Goal: Information Seeking & Learning: Learn about a topic

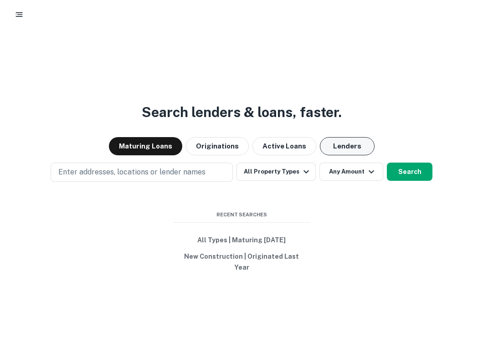
click at [361, 155] on button "Lenders" at bounding box center [347, 146] width 55 height 18
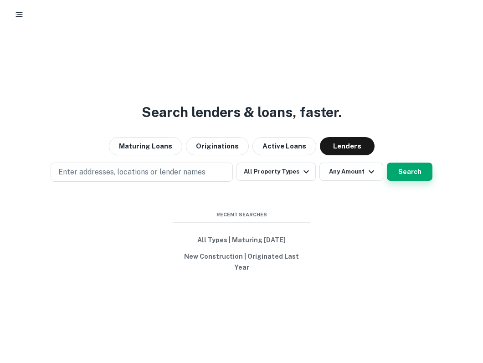
click at [410, 180] on button "Search" at bounding box center [410, 172] width 46 height 18
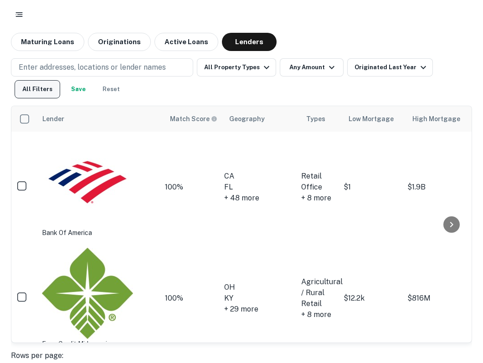
click at [47, 87] on button "All Filters" at bounding box center [38, 89] width 46 height 18
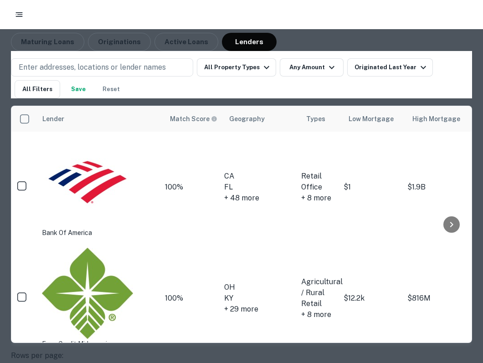
scroll to position [490, 0]
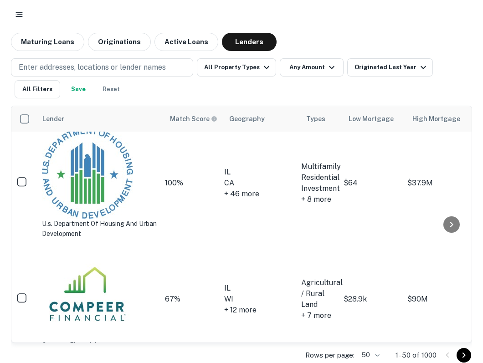
scroll to position [1, 0]
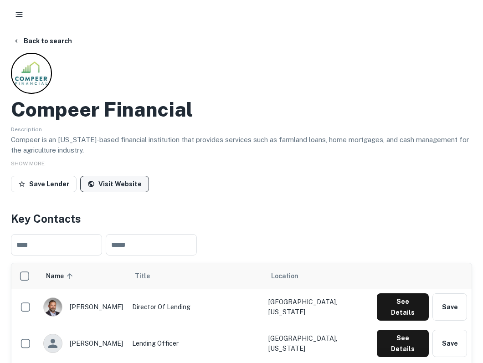
click at [106, 184] on link "Visit Website" at bounding box center [114, 184] width 69 height 16
click at [41, 43] on button "Back to search" at bounding box center [42, 41] width 66 height 16
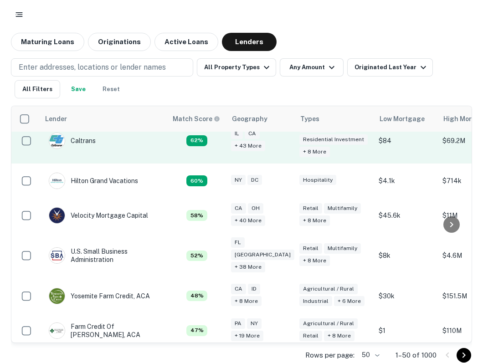
scroll to position [127, 0]
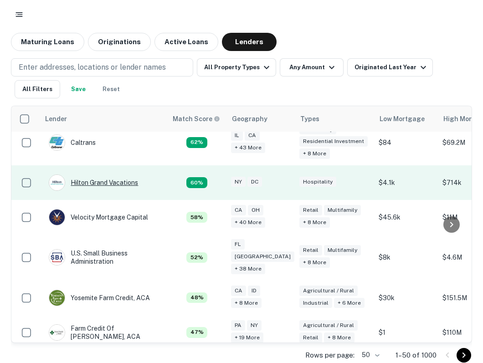
click at [116, 187] on div "Hilton Grand Vacations" at bounding box center [93, 182] width 89 height 16
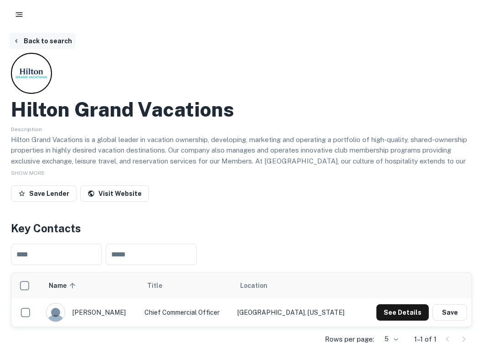
click at [56, 43] on button "Back to search" at bounding box center [42, 41] width 66 height 16
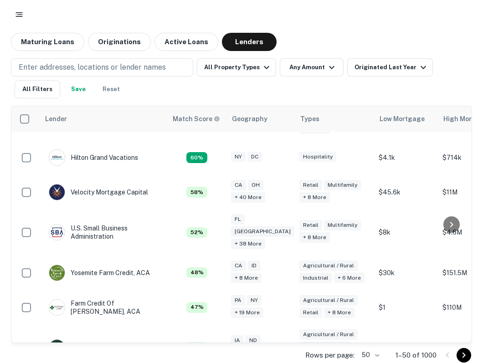
scroll to position [159, 0]
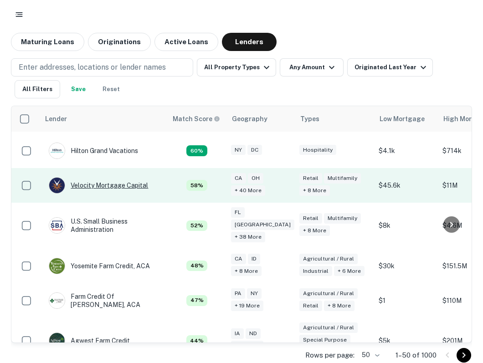
click at [121, 189] on div "Velocity Mortgage Capital" at bounding box center [98, 185] width 99 height 16
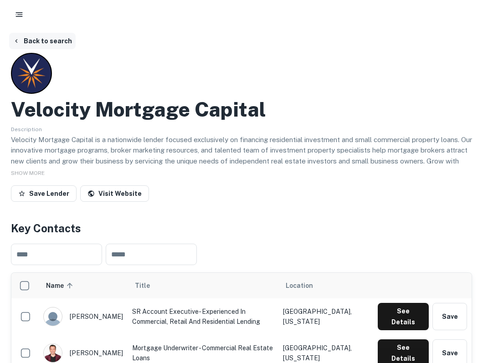
click at [46, 39] on button "Back to search" at bounding box center [42, 41] width 66 height 16
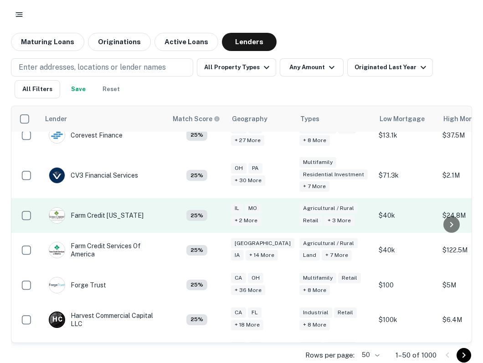
scroll to position [1186, 0]
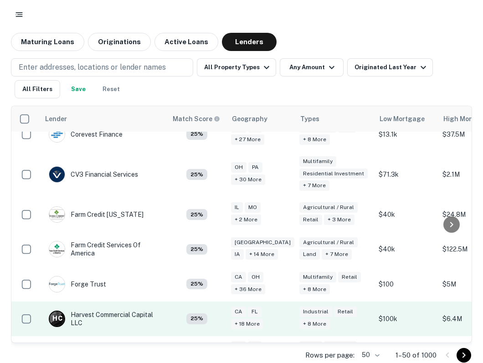
click at [160, 306] on td "H C Harvest Commercial Capital LLC" at bounding box center [103, 319] width 118 height 26
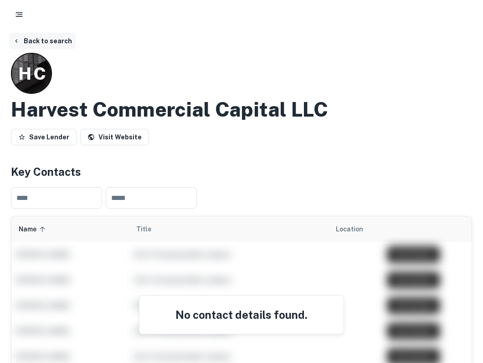
click at [31, 37] on button "Back to search" at bounding box center [42, 41] width 66 height 16
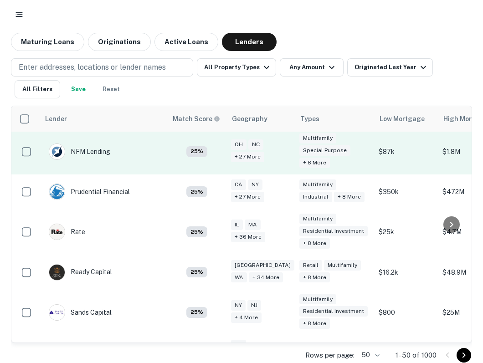
scroll to position [1632, 0]
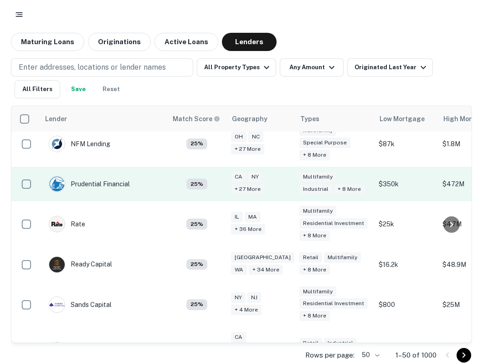
click at [143, 167] on td "Prudential Financial" at bounding box center [104, 184] width 128 height 35
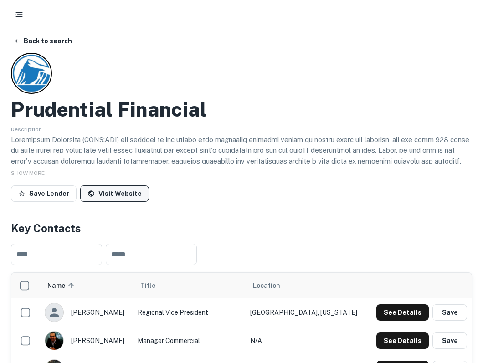
click at [117, 193] on link "Visit Website" at bounding box center [114, 193] width 69 height 16
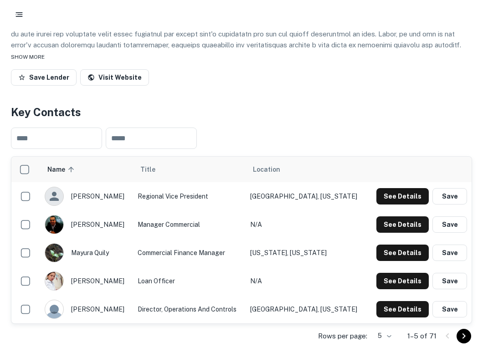
scroll to position [118, 0]
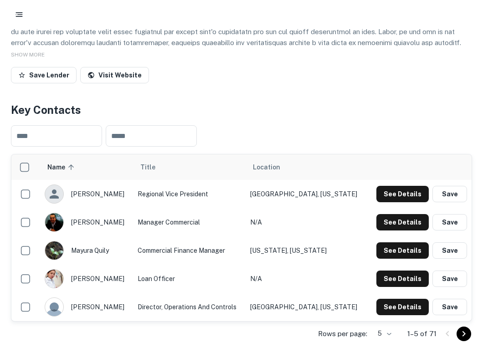
click at [57, 281] on img "scrollable content" at bounding box center [54, 279] width 18 height 18
click at [83, 280] on div "[PERSON_NAME]" at bounding box center [87, 278] width 84 height 19
click at [388, 280] on button "See Details" at bounding box center [402, 279] width 52 height 16
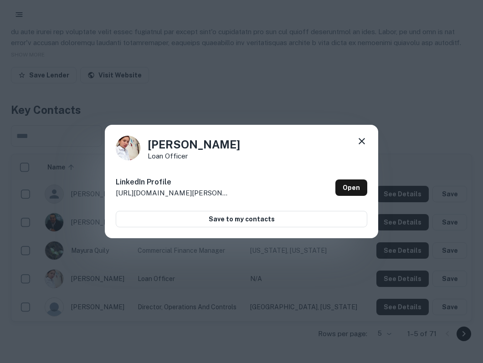
click at [357, 141] on icon at bounding box center [361, 141] width 11 height 11
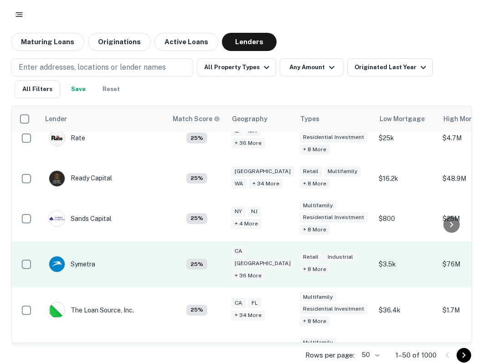
scroll to position [1714, 0]
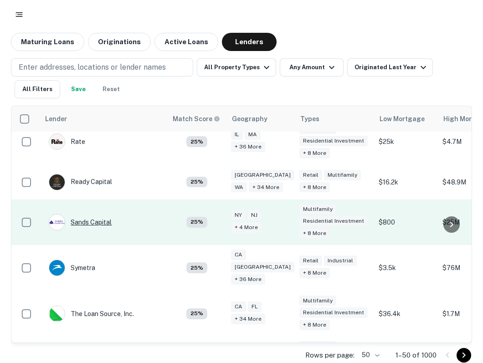
click at [101, 214] on div "Sands Capital" at bounding box center [80, 222] width 63 height 16
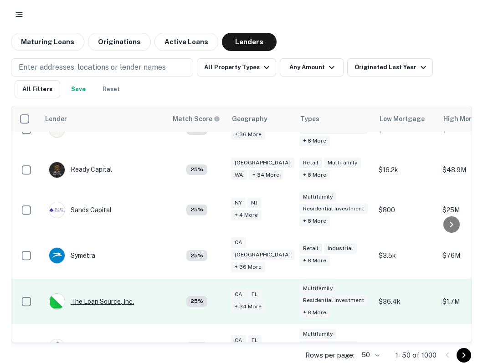
scroll to position [1755, 0]
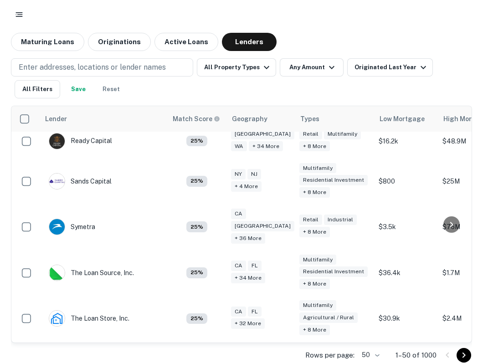
click at [461, 356] on icon "Go to next page" at bounding box center [463, 355] width 11 height 11
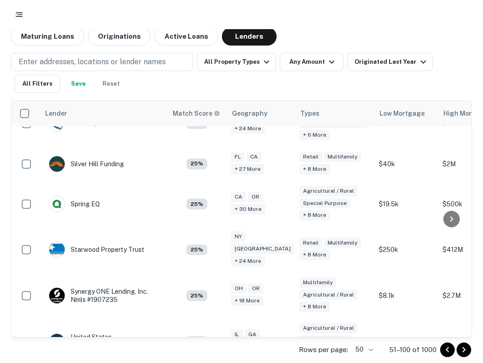
scroll to position [1719, 0]
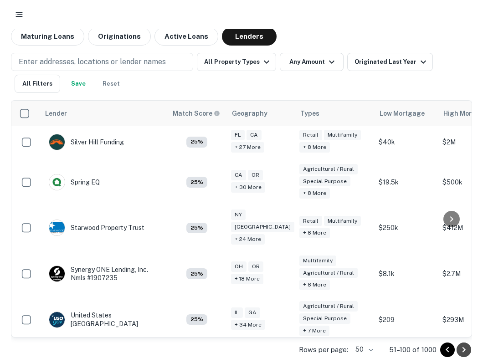
click at [463, 347] on icon "Go to next page" at bounding box center [463, 349] width 3 height 5
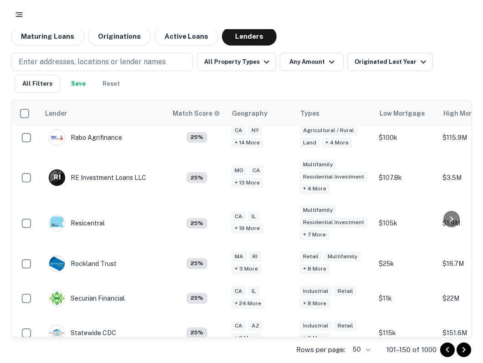
scroll to position [1523, 0]
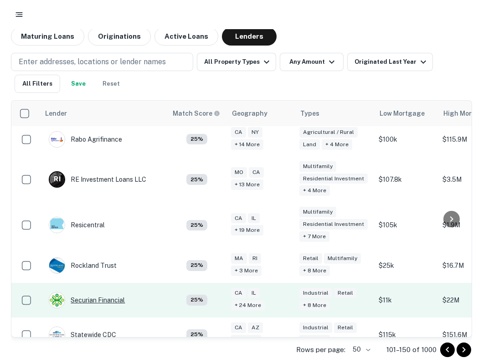
click at [114, 292] on div "Securian Financial" at bounding box center [87, 300] width 76 height 16
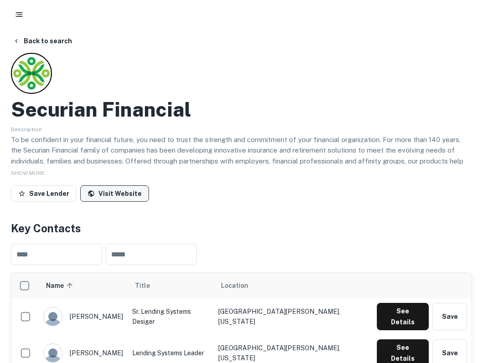
click at [109, 194] on link "Visit Website" at bounding box center [114, 193] width 69 height 16
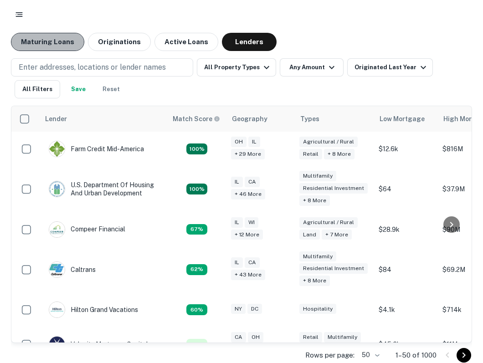
click at [50, 39] on button "Maturing Loans" at bounding box center [47, 42] width 73 height 18
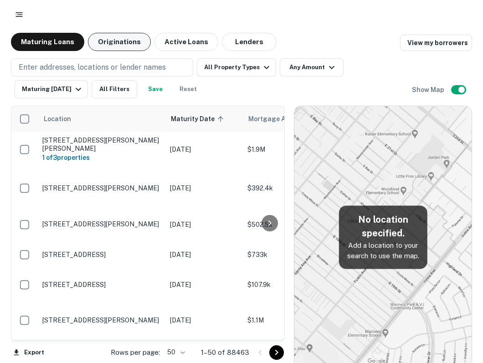
click at [116, 39] on button "Originations" at bounding box center [119, 42] width 63 height 18
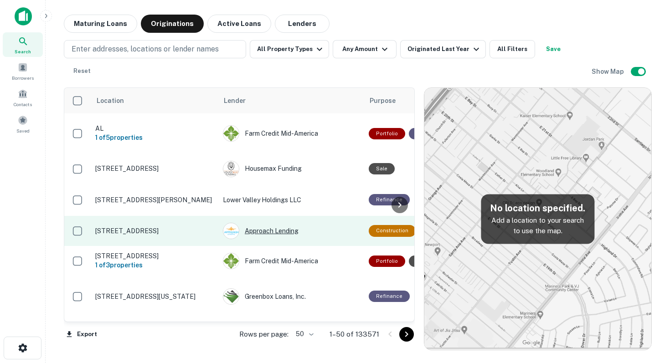
click at [278, 223] on div "Approach Lending" at bounding box center [291, 231] width 137 height 16
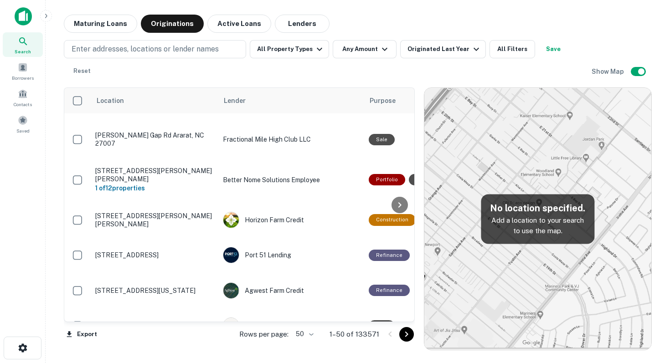
scroll to position [1010, 0]
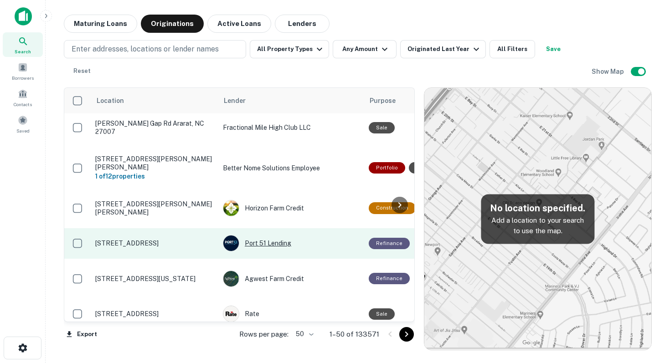
click at [275, 235] on div "Port 51 Lending" at bounding box center [291, 243] width 137 height 16
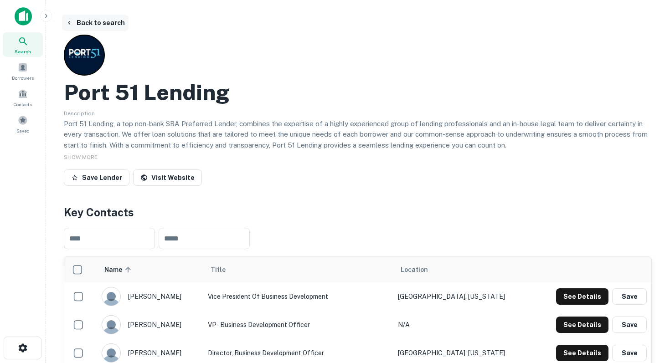
click at [74, 22] on button "Back to search" at bounding box center [95, 23] width 66 height 16
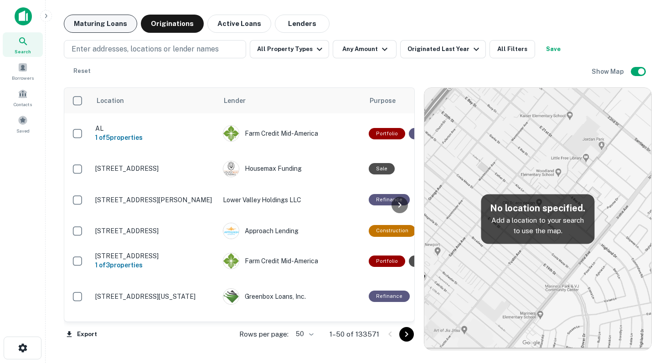
click at [90, 30] on button "Maturing Loans" at bounding box center [100, 24] width 73 height 18
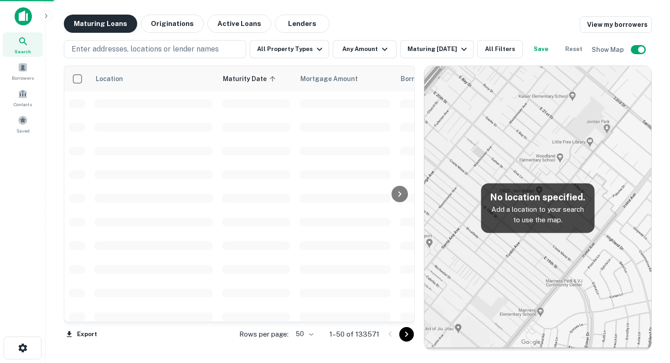
click at [90, 30] on button "Maturing Loans" at bounding box center [100, 24] width 73 height 18
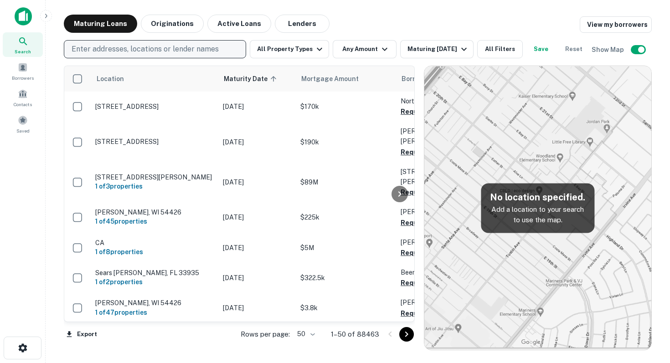
click at [206, 53] on p "Enter addresses, locations or lender names" at bounding box center [145, 49] width 147 height 11
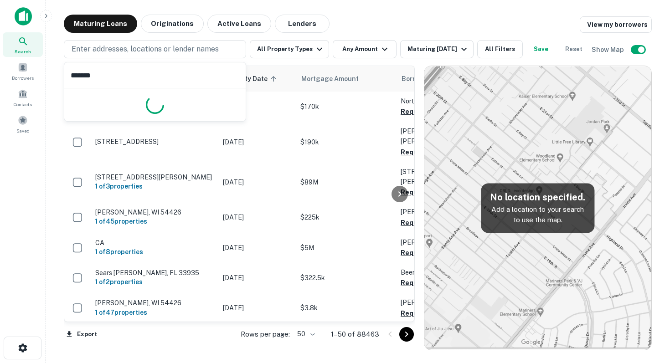
type input "********"
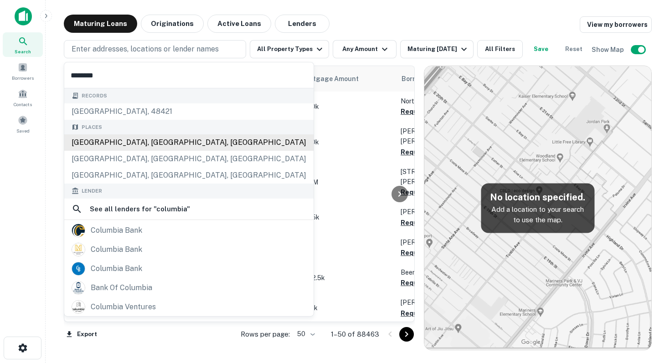
click at [93, 143] on div "[GEOGRAPHIC_DATA], [GEOGRAPHIC_DATA], [GEOGRAPHIC_DATA]" at bounding box center [188, 142] width 249 height 16
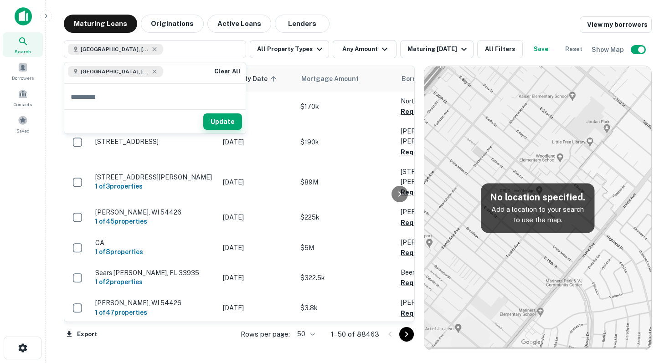
click at [228, 125] on button "Update" at bounding box center [222, 121] width 39 height 16
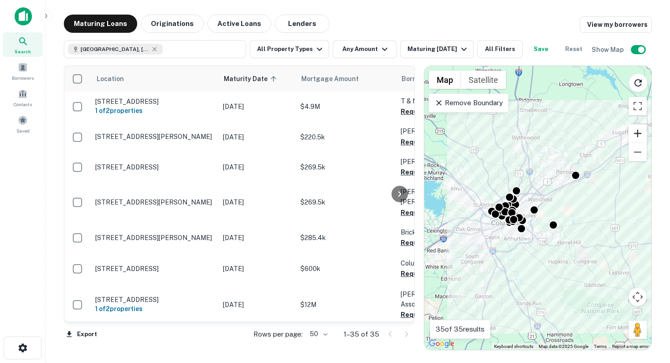
click at [482, 131] on button "Zoom in" at bounding box center [637, 133] width 18 height 18
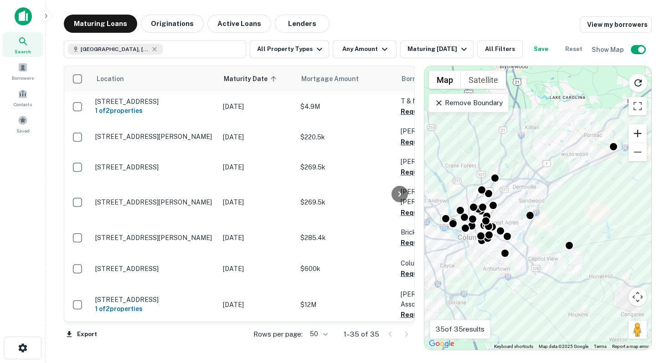
click at [482, 131] on button "Zoom in" at bounding box center [637, 133] width 18 height 18
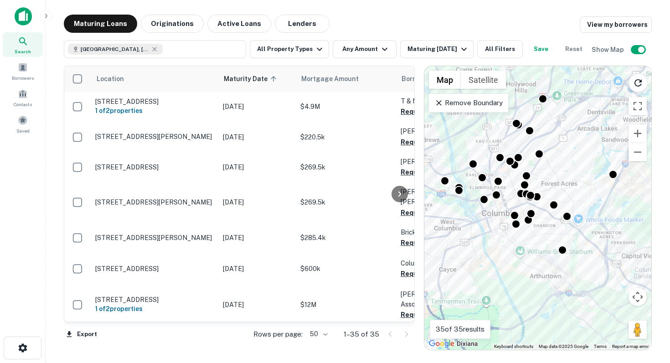
drag, startPoint x: 504, startPoint y: 206, endPoint x: 597, endPoint y: 154, distance: 106.2
click at [482, 154] on div "To activate drag with keyboard, press Alt + Enter. Once in keyboard drag state,…" at bounding box center [537, 208] width 227 height 284
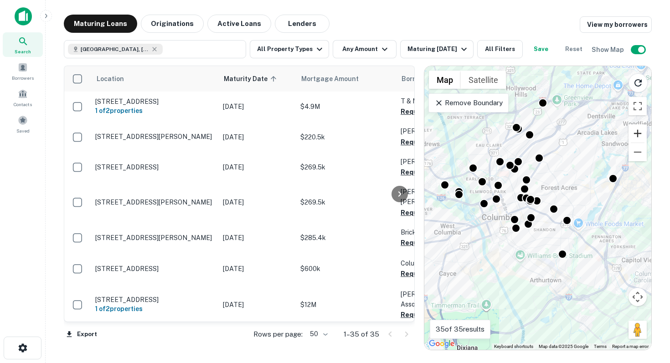
click at [482, 133] on button "Zoom in" at bounding box center [637, 133] width 18 height 18
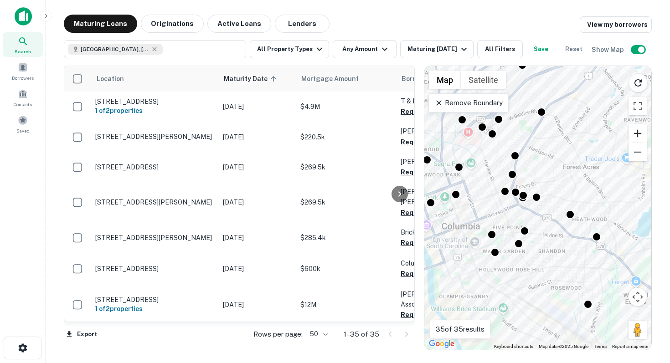
click at [482, 133] on button "Zoom in" at bounding box center [637, 133] width 18 height 18
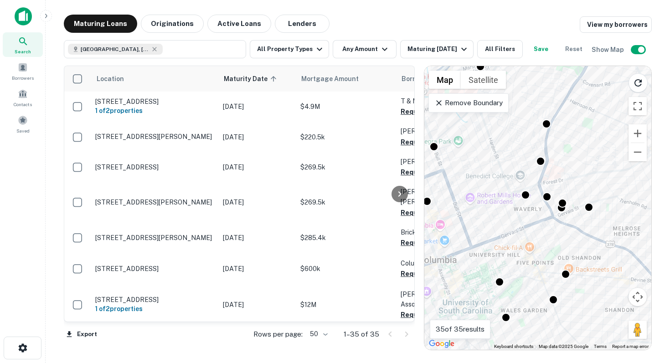
drag, startPoint x: 534, startPoint y: 160, endPoint x: 589, endPoint y: 176, distance: 57.4
click at [482, 176] on div "To activate drag with keyboard, press Alt + Enter. Once in keyboard drag state,…" at bounding box center [537, 208] width 227 height 284
click at [320, 49] on icon "button" at bounding box center [319, 49] width 11 height 11
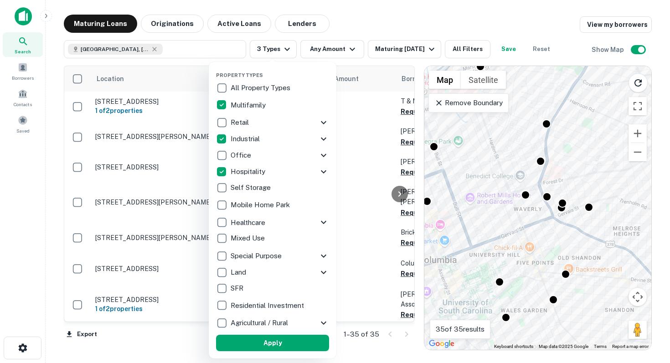
click at [268, 342] on button "Apply" at bounding box center [272, 343] width 113 height 16
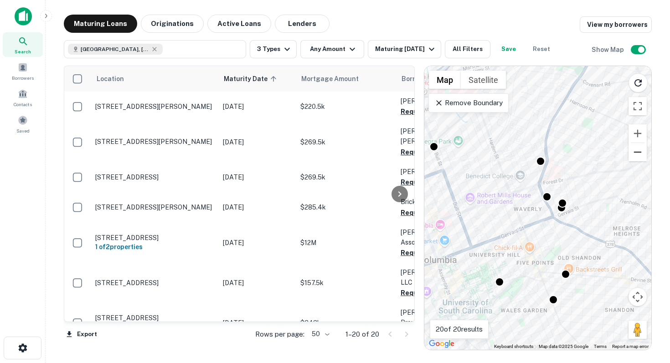
click at [482, 153] on button "Zoom out" at bounding box center [637, 152] width 18 height 18
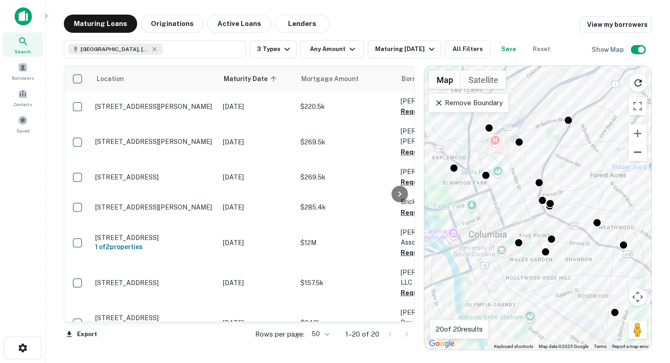
click at [482, 153] on button "Zoom out" at bounding box center [637, 152] width 18 height 18
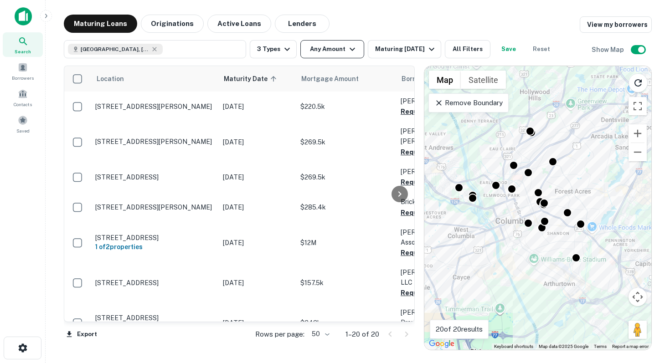
click at [356, 53] on button "Any Amount" at bounding box center [332, 49] width 64 height 18
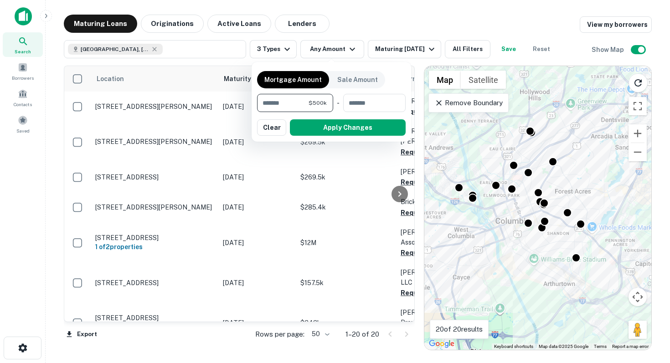
type input "*******"
click at [326, 127] on button "Apply Changes" at bounding box center [348, 127] width 116 height 16
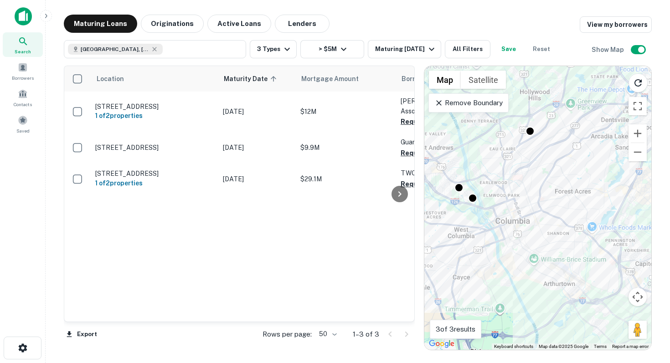
click at [470, 105] on p "Remove Boundary" at bounding box center [468, 102] width 68 height 11
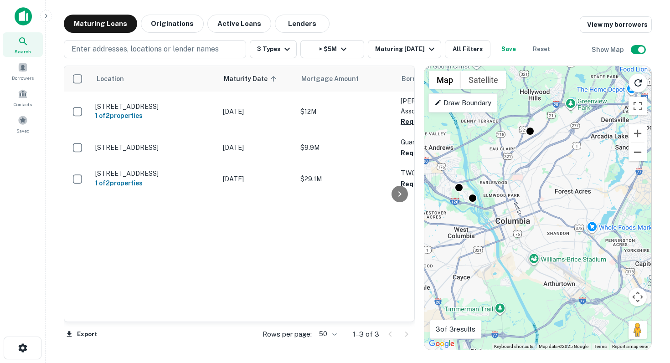
click at [482, 154] on button "Zoom out" at bounding box center [637, 152] width 18 height 18
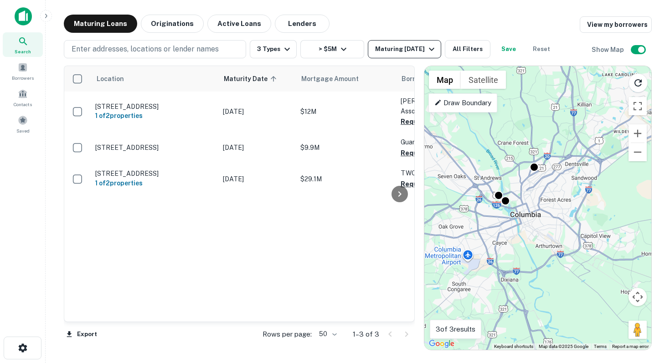
click at [431, 49] on icon "button" at bounding box center [431, 49] width 5 height 3
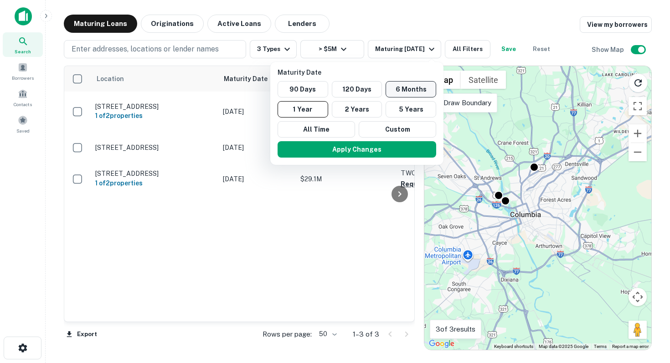
click at [409, 92] on button "6 Months" at bounding box center [410, 89] width 51 height 16
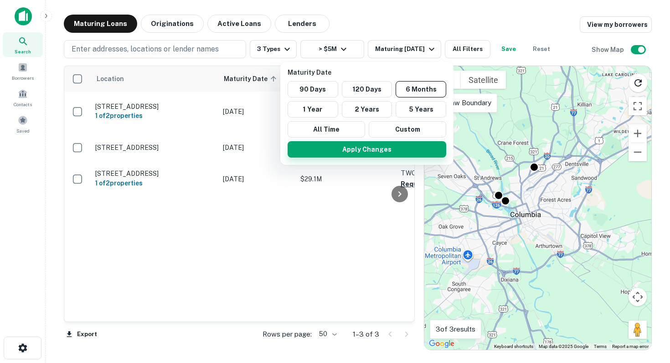
click at [359, 154] on button "Apply Changes" at bounding box center [366, 149] width 158 height 16
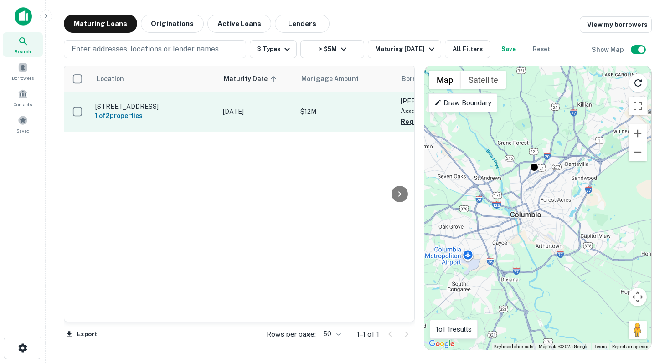
click at [164, 104] on p "[STREET_ADDRESS]" at bounding box center [154, 106] width 118 height 8
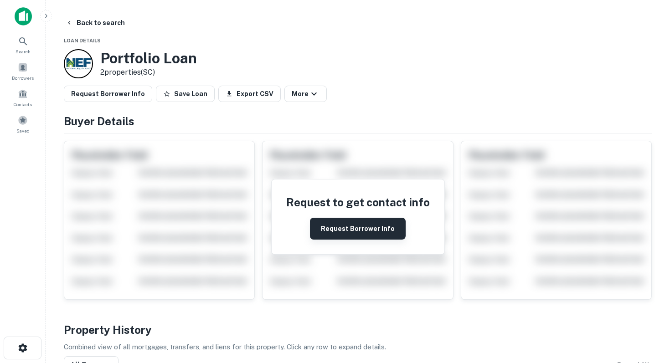
click at [361, 230] on button "Request Borrower Info" at bounding box center [358, 229] width 96 height 22
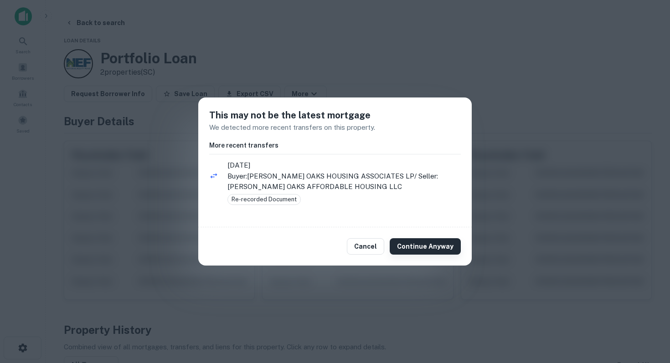
click at [417, 244] on button "Continue Anyway" at bounding box center [424, 246] width 71 height 16
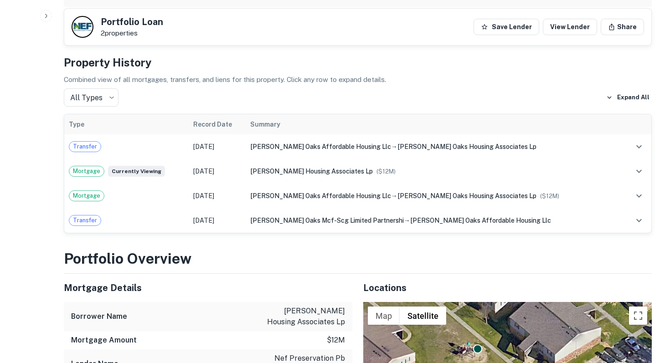
scroll to position [510, 0]
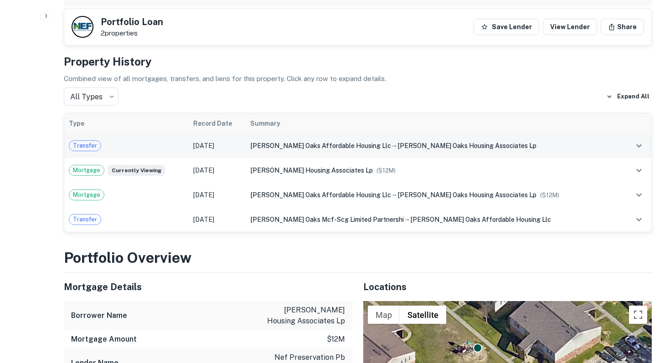
click at [482, 140] on icon "expand row" at bounding box center [638, 145] width 11 height 11
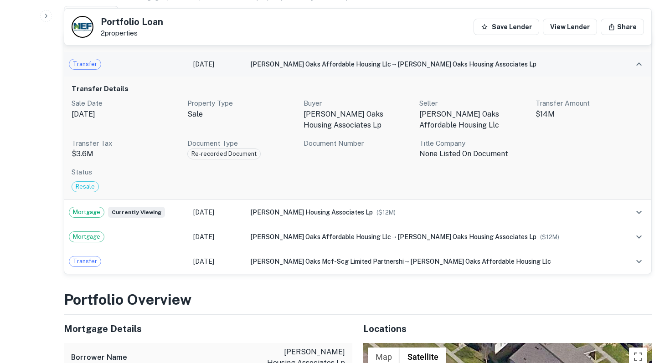
scroll to position [0, 0]
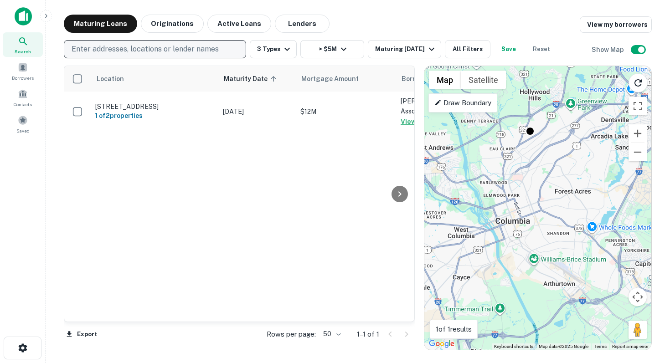
click at [137, 53] on p "Enter addresses, locations or lender names" at bounding box center [145, 49] width 147 height 11
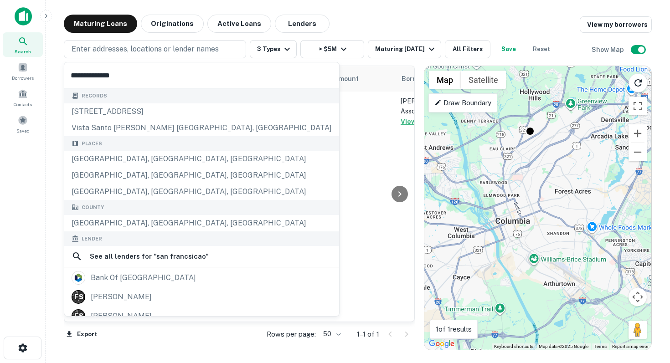
click at [114, 74] on input "**********" at bounding box center [201, 75] width 275 height 26
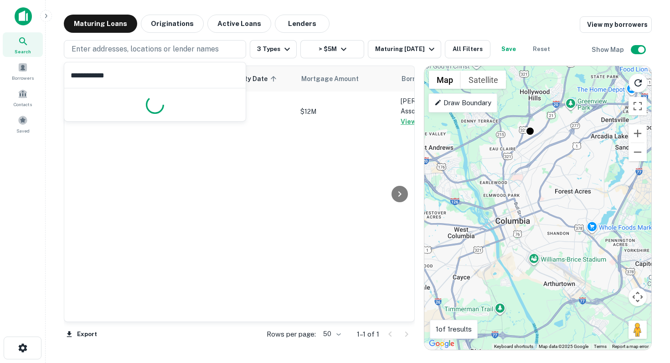
type input "**********"
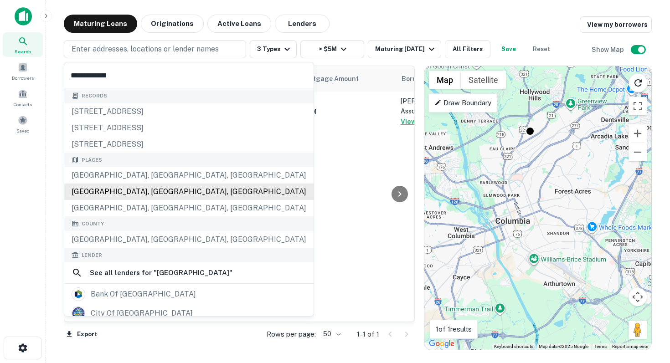
click at [111, 193] on div "[GEOGRAPHIC_DATA], [GEOGRAPHIC_DATA], [GEOGRAPHIC_DATA]" at bounding box center [188, 192] width 249 height 16
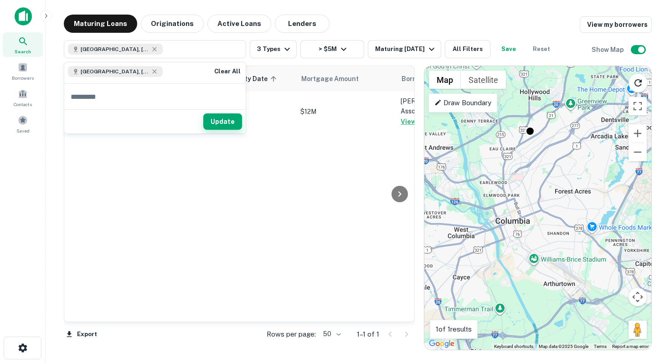
click at [228, 127] on button "Update" at bounding box center [222, 121] width 39 height 16
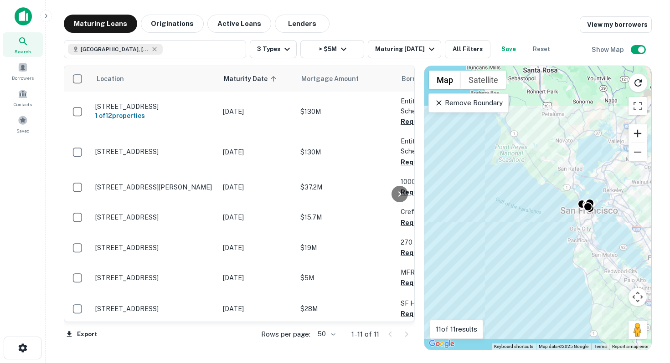
click at [482, 138] on button "Zoom in" at bounding box center [637, 133] width 18 height 18
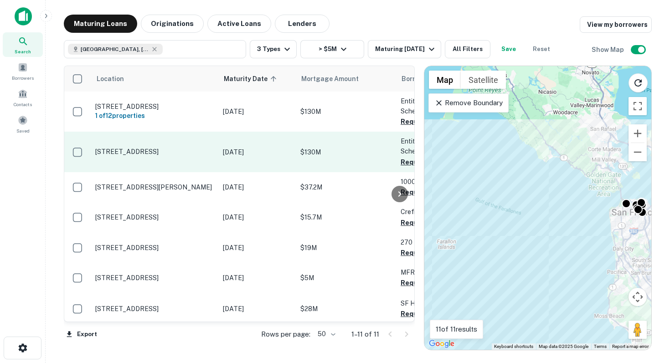
click at [190, 151] on p "[STREET_ADDRESS]" at bounding box center [154, 152] width 118 height 8
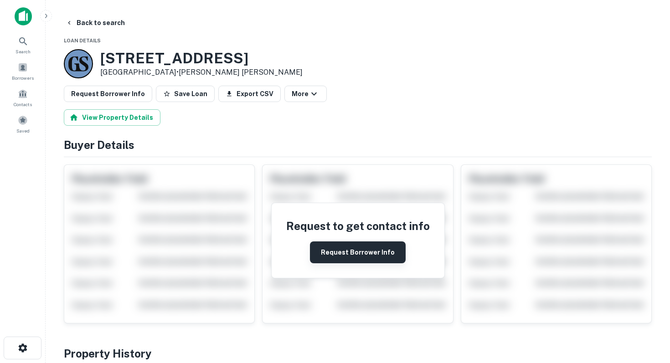
click at [360, 261] on button "Request Borrower Info" at bounding box center [358, 252] width 96 height 22
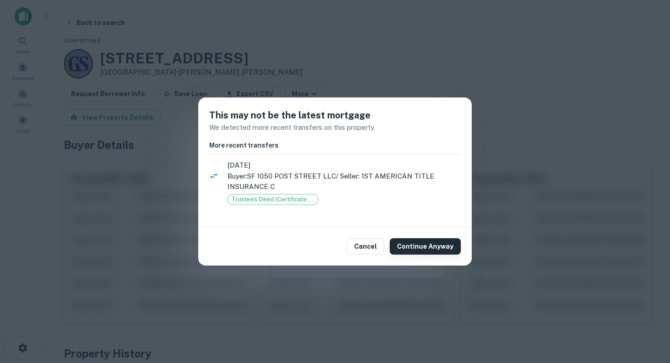
click at [424, 251] on button "Continue Anyway" at bounding box center [424, 246] width 71 height 16
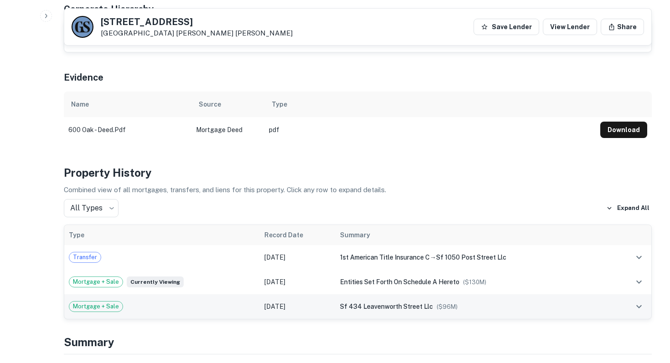
scroll to position [665, 0]
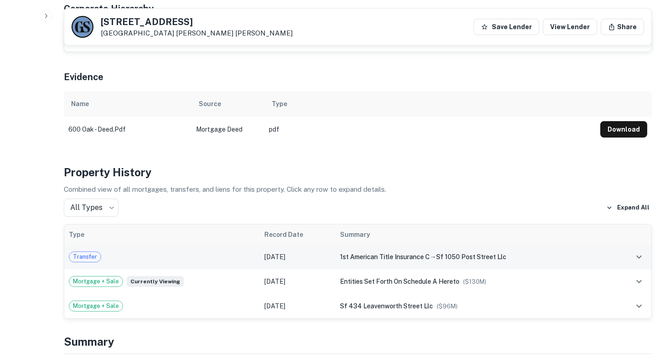
click at [482, 251] on icon "expand row" at bounding box center [638, 256] width 11 height 11
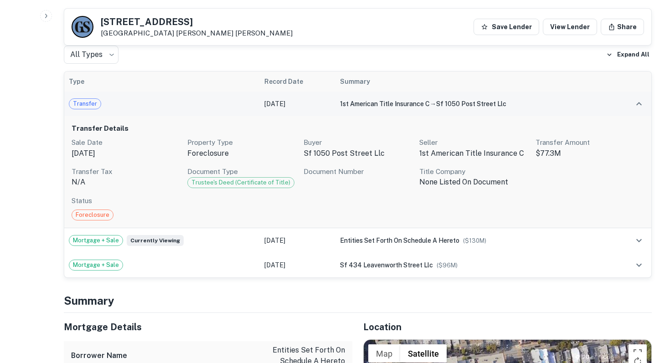
scroll to position [820, 0]
